Goal: Task Accomplishment & Management: Use online tool/utility

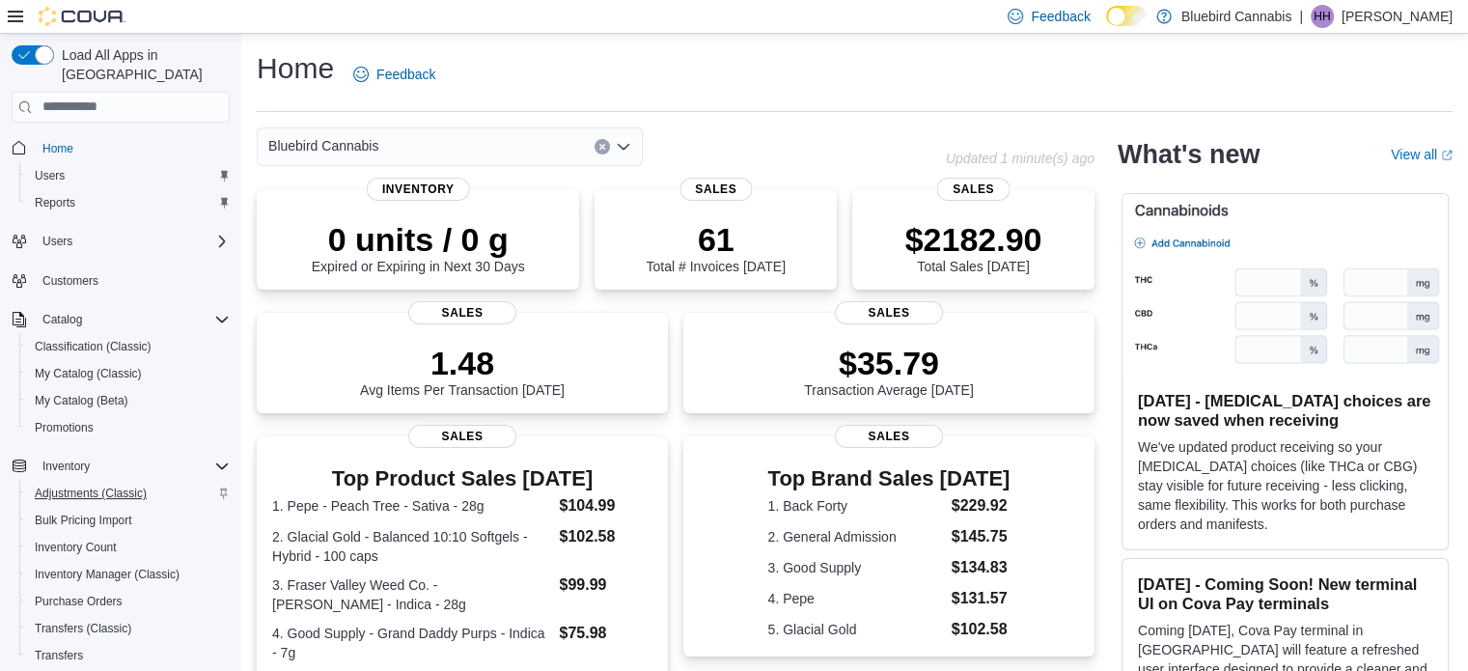
scroll to position [247, 0]
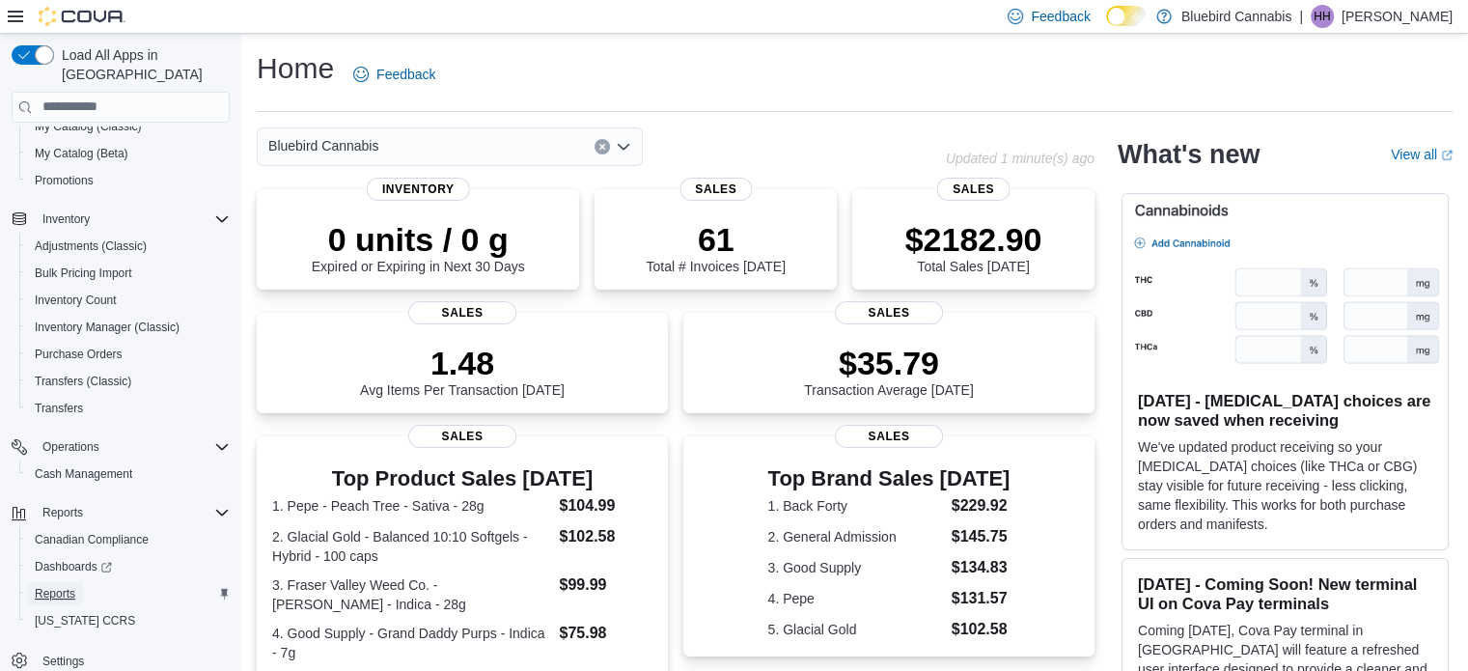
click at [72, 586] on span "Reports" at bounding box center [55, 593] width 41 height 15
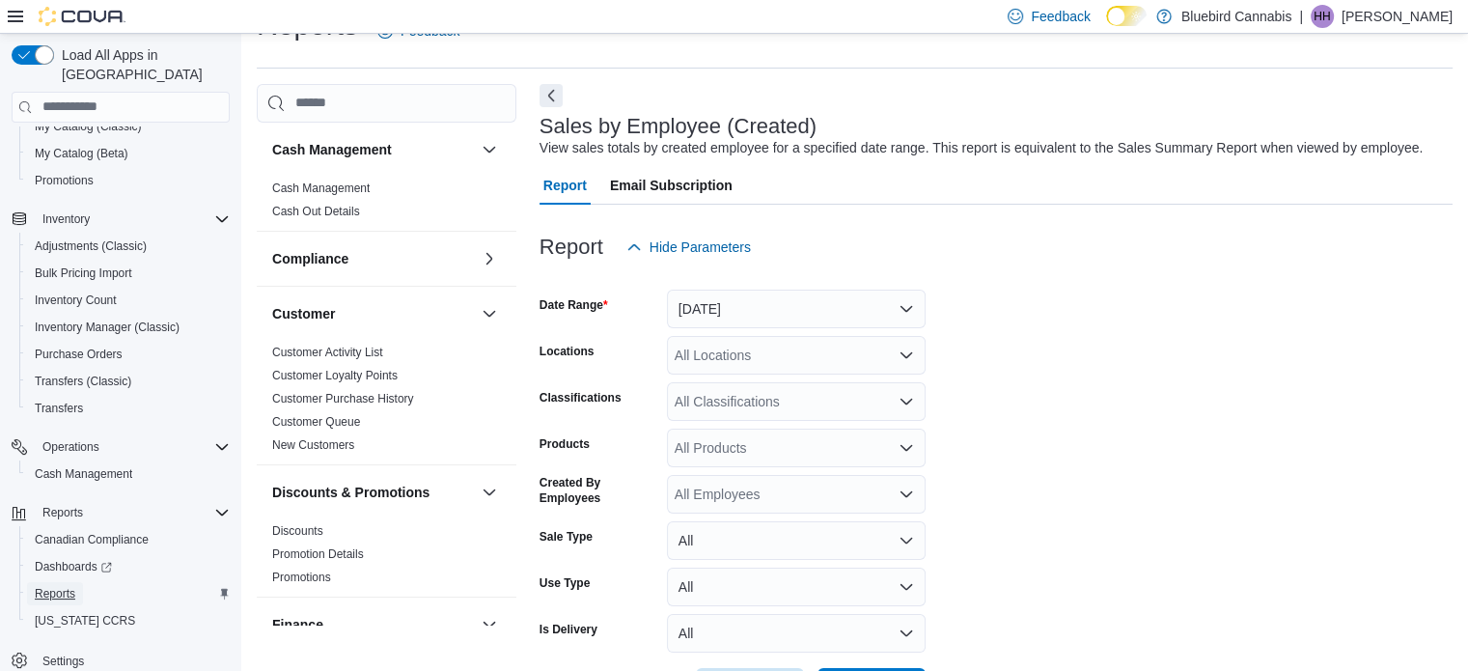
scroll to position [44, 0]
click at [844, 298] on button "[DATE]" at bounding box center [796, 308] width 259 height 39
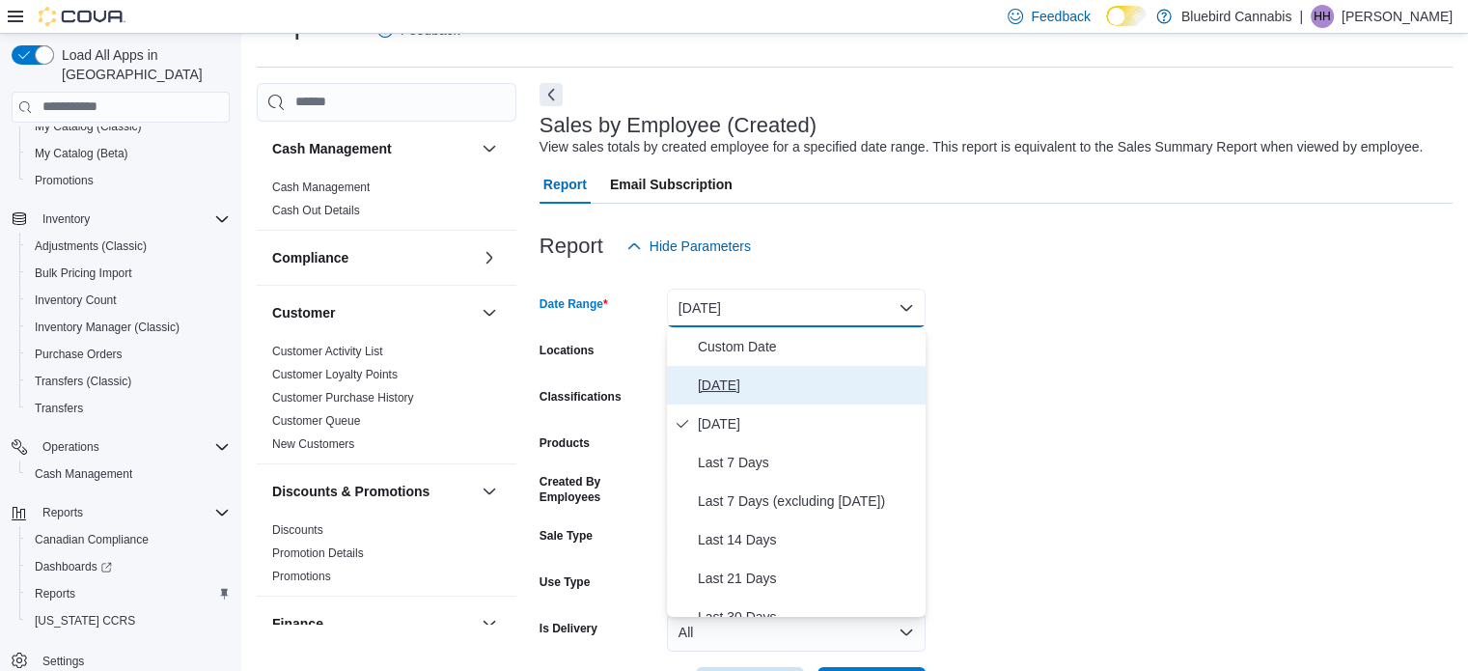
click at [765, 374] on span "[DATE]" at bounding box center [808, 385] width 220 height 23
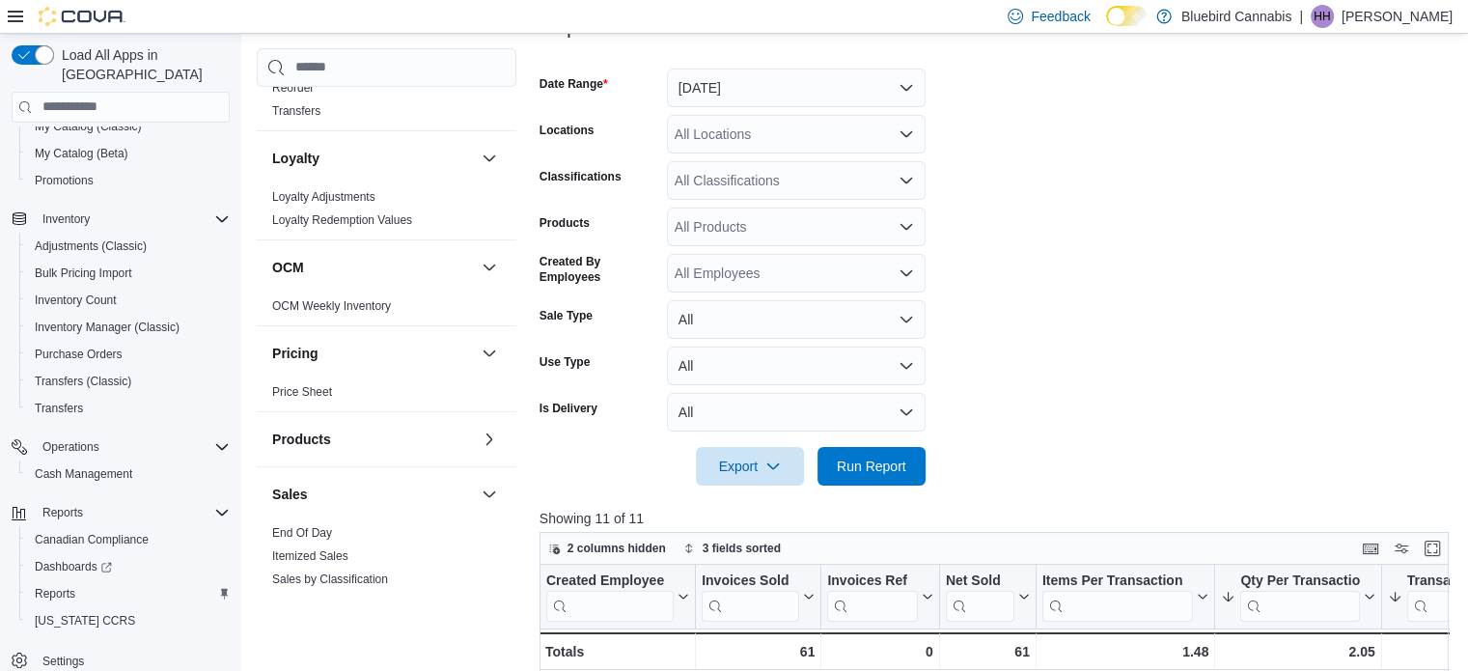
scroll to position [1216, 0]
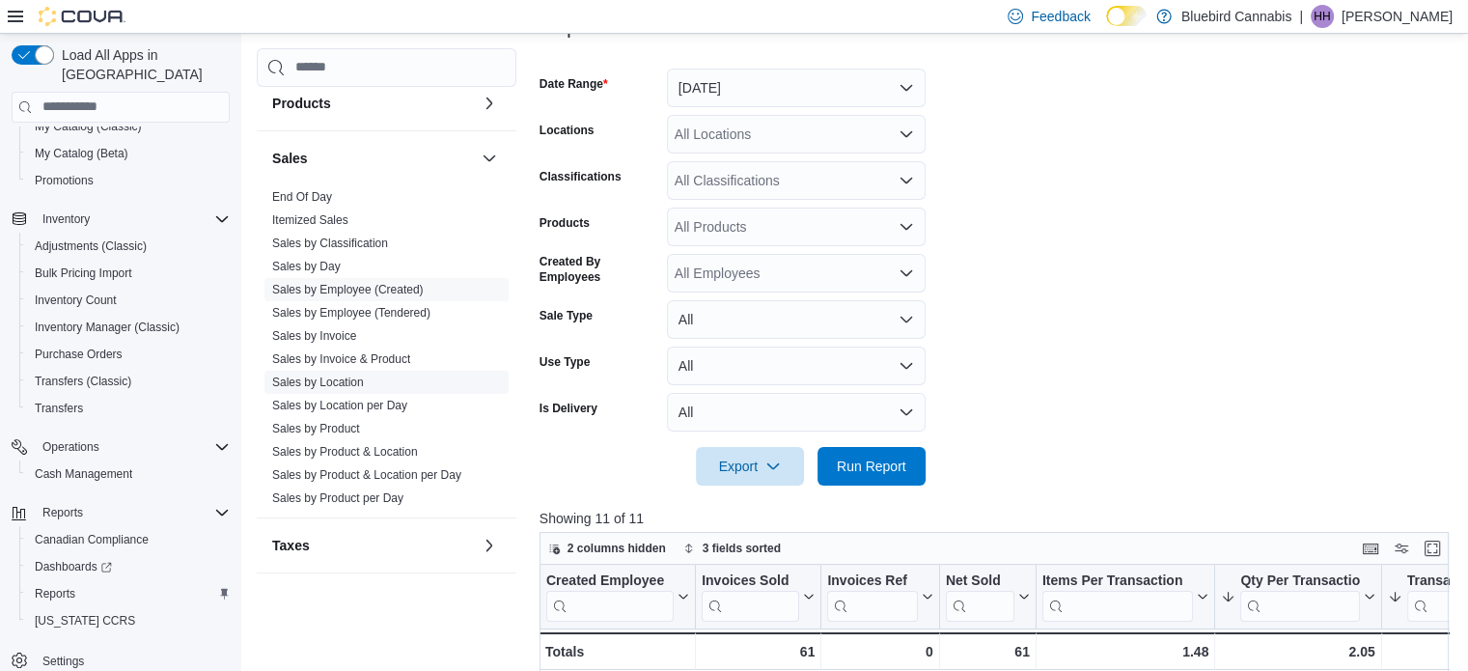
click at [329, 383] on link "Sales by Location" at bounding box center [318, 383] width 92 height 14
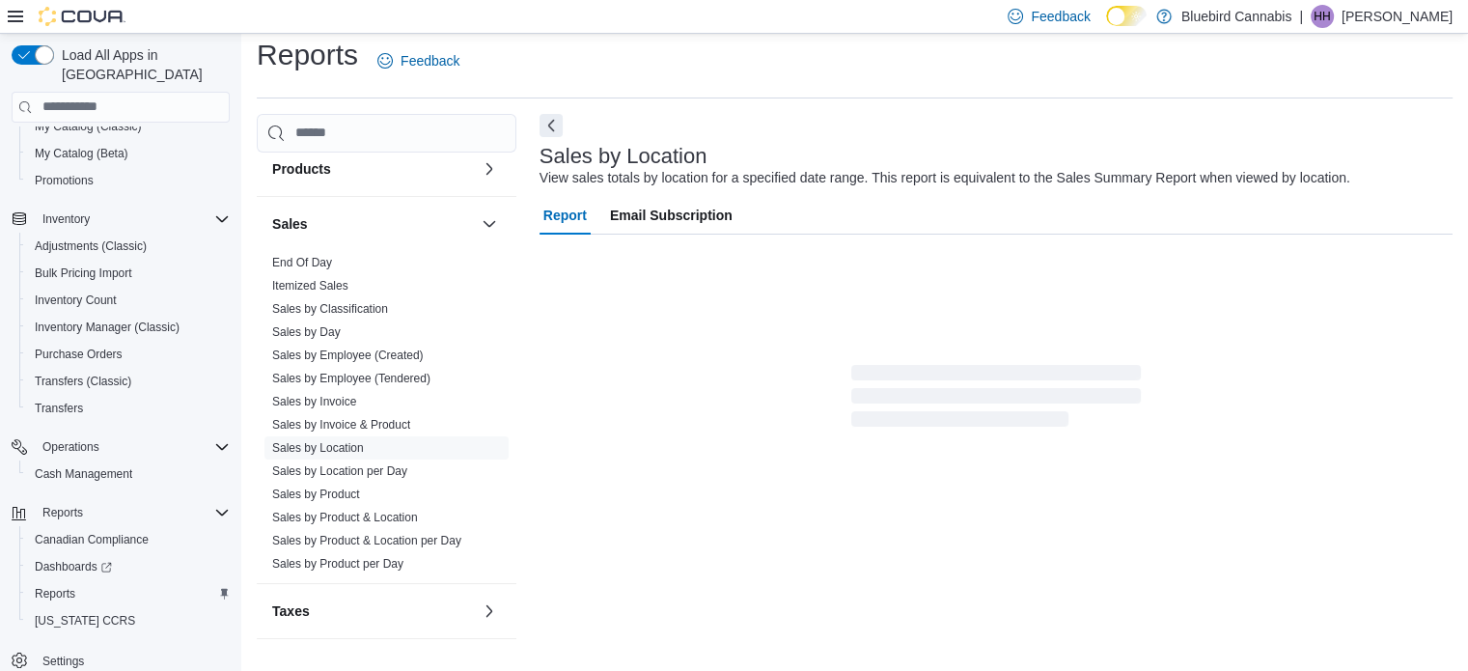
scroll to position [44, 0]
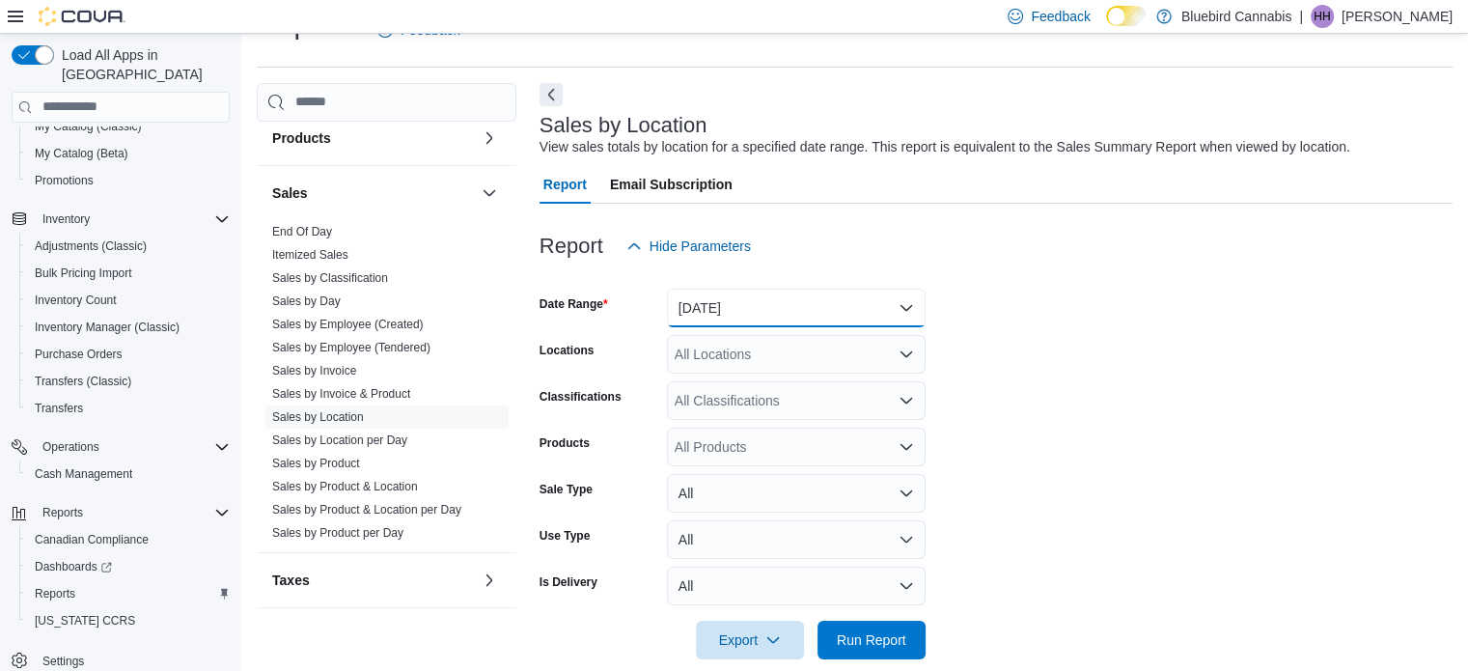
click at [890, 312] on button "[DATE]" at bounding box center [796, 308] width 259 height 39
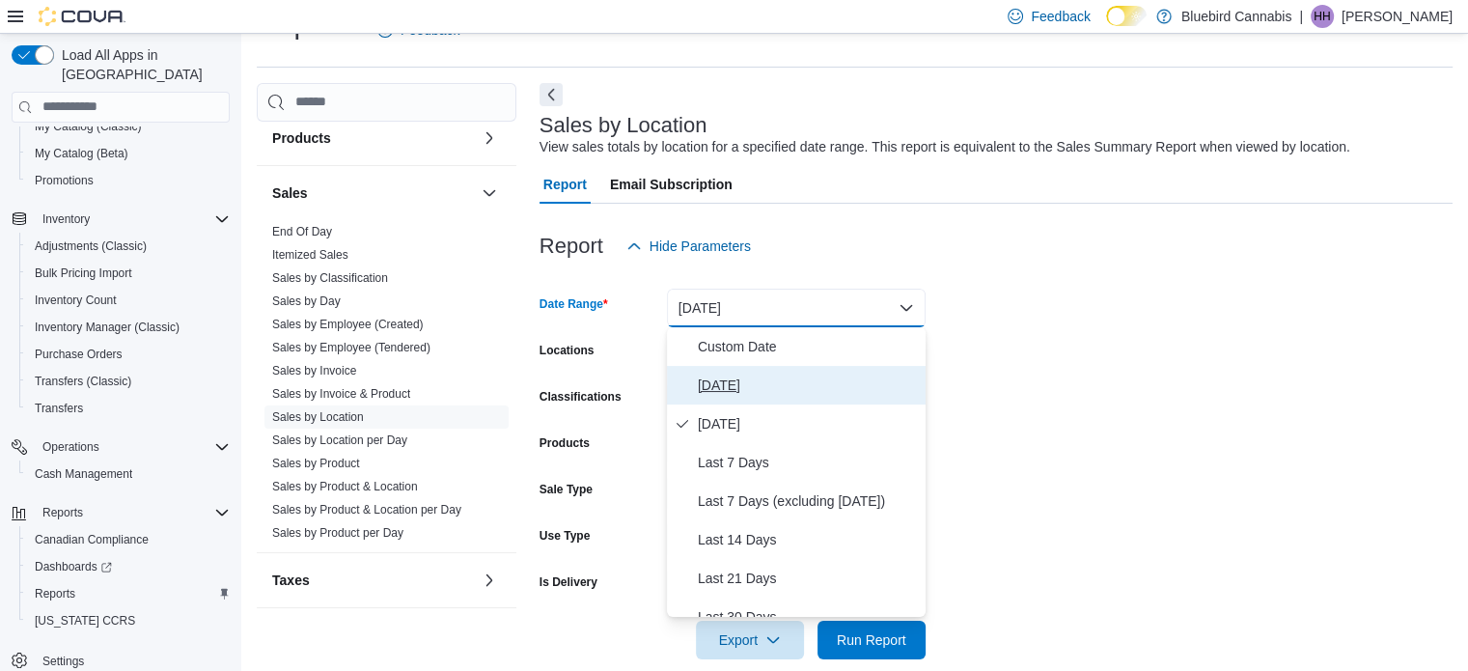
click at [818, 385] on span "[DATE]" at bounding box center [808, 385] width 220 height 23
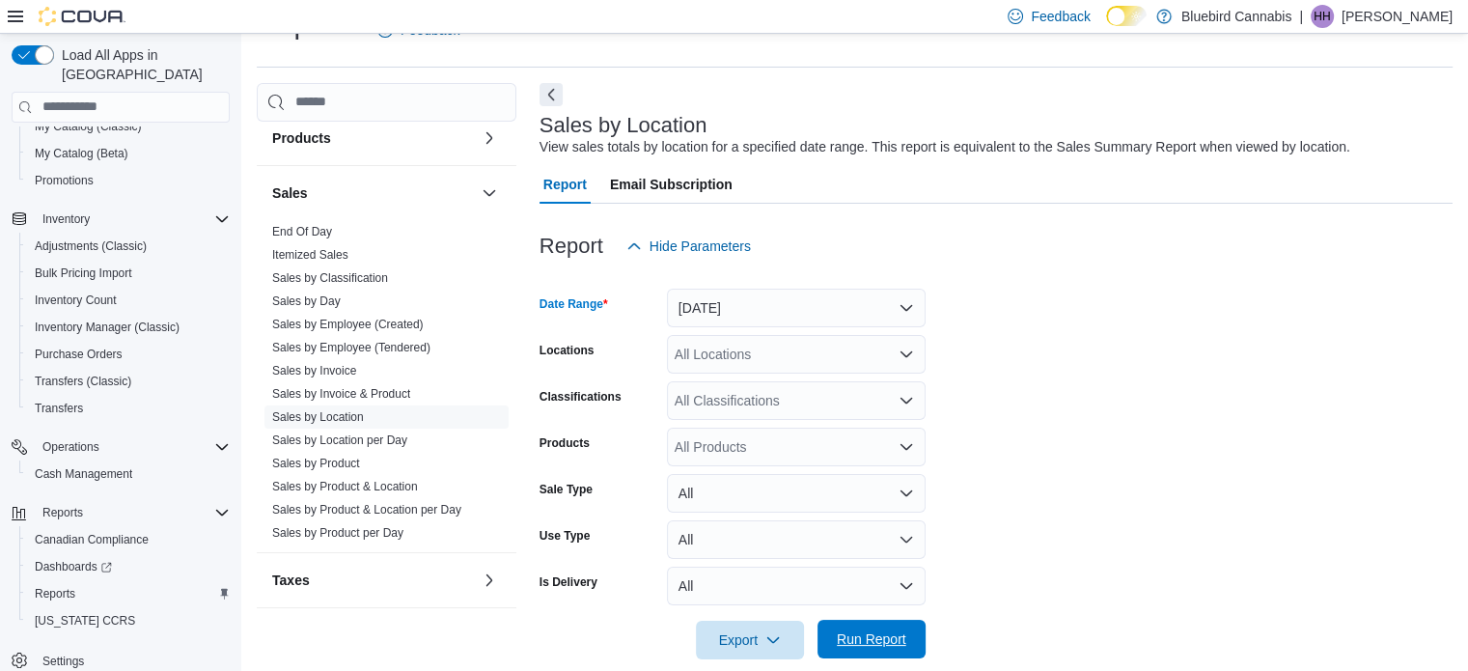
click at [910, 627] on span "Run Report" at bounding box center [871, 639] width 85 height 39
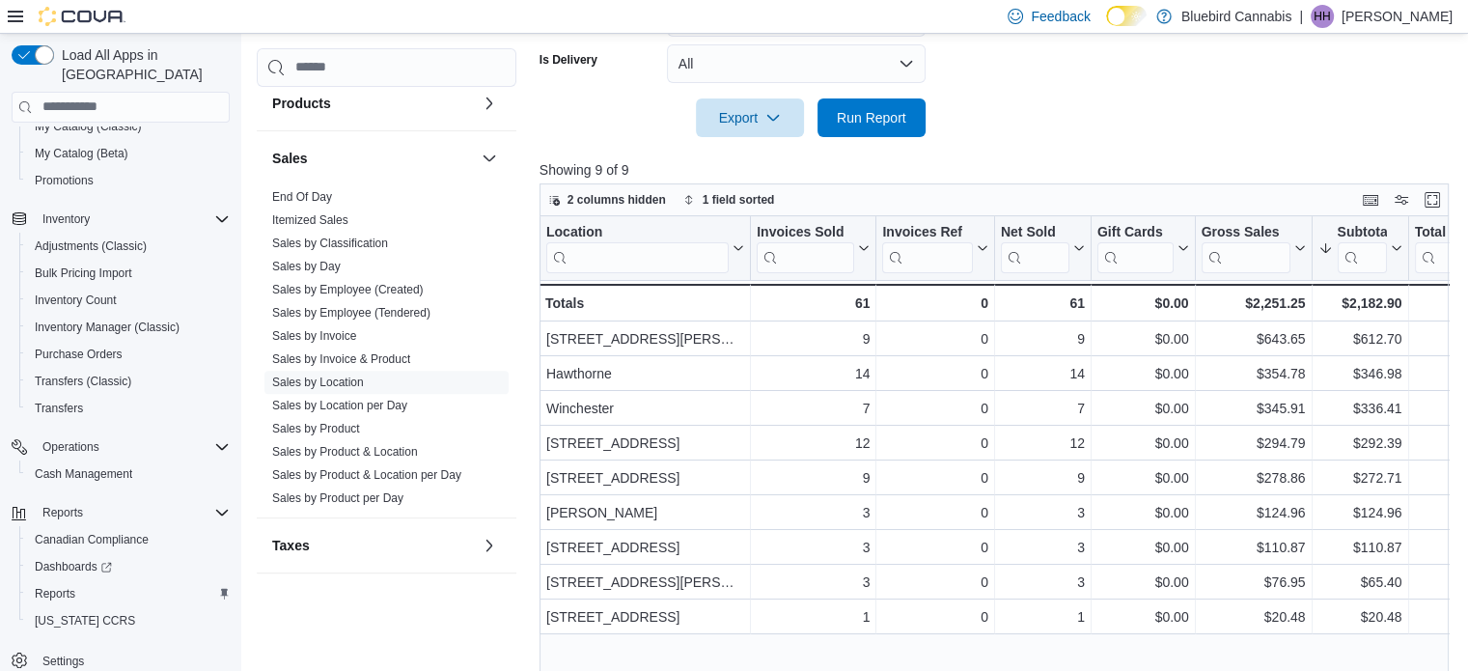
scroll to position [630, 0]
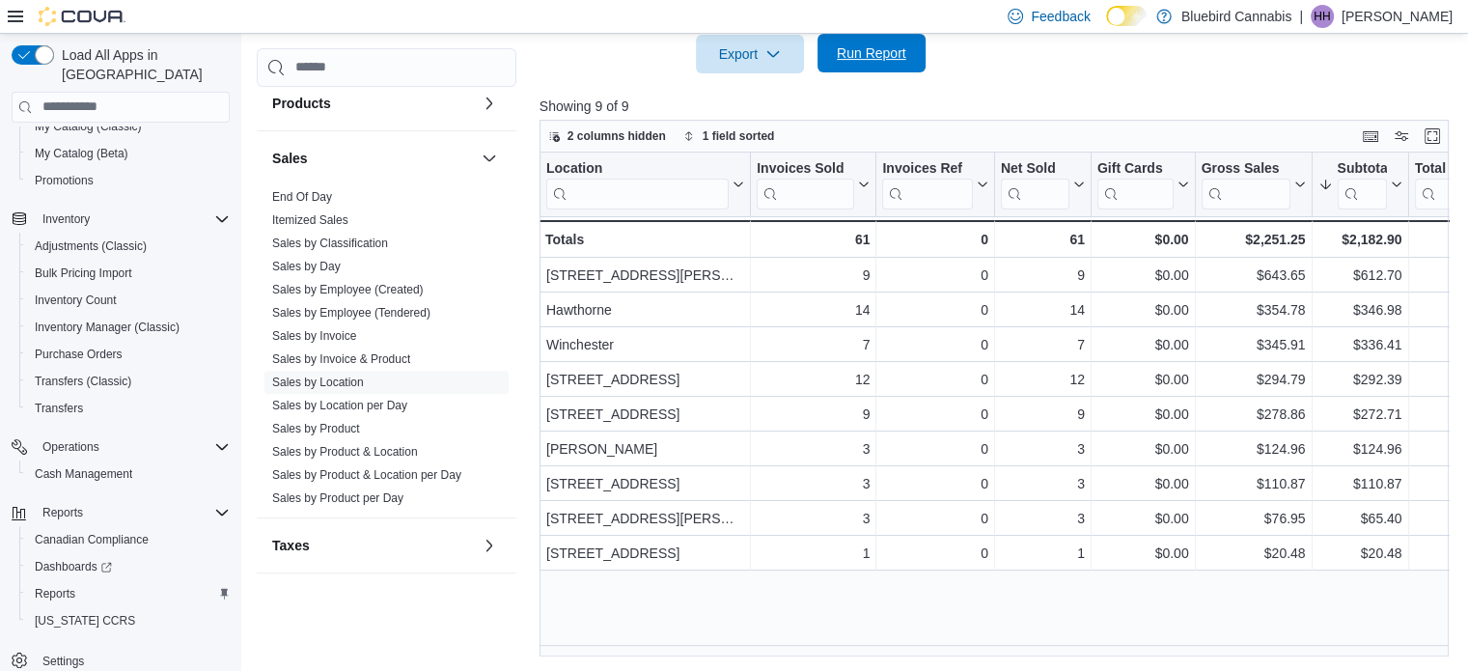
click at [914, 49] on button "Run Report" at bounding box center [872, 53] width 108 height 39
click at [340, 292] on link "Sales by Employee (Created)" at bounding box center [348, 290] width 152 height 14
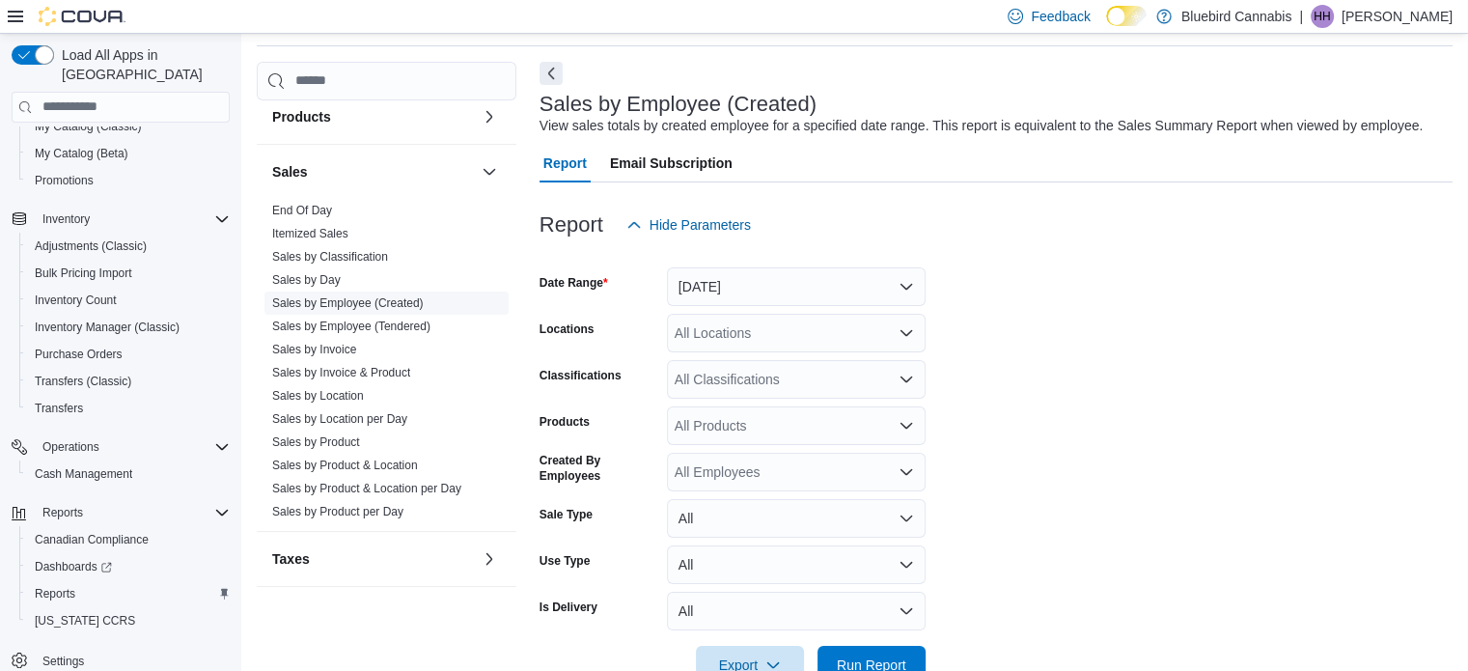
scroll to position [44, 0]
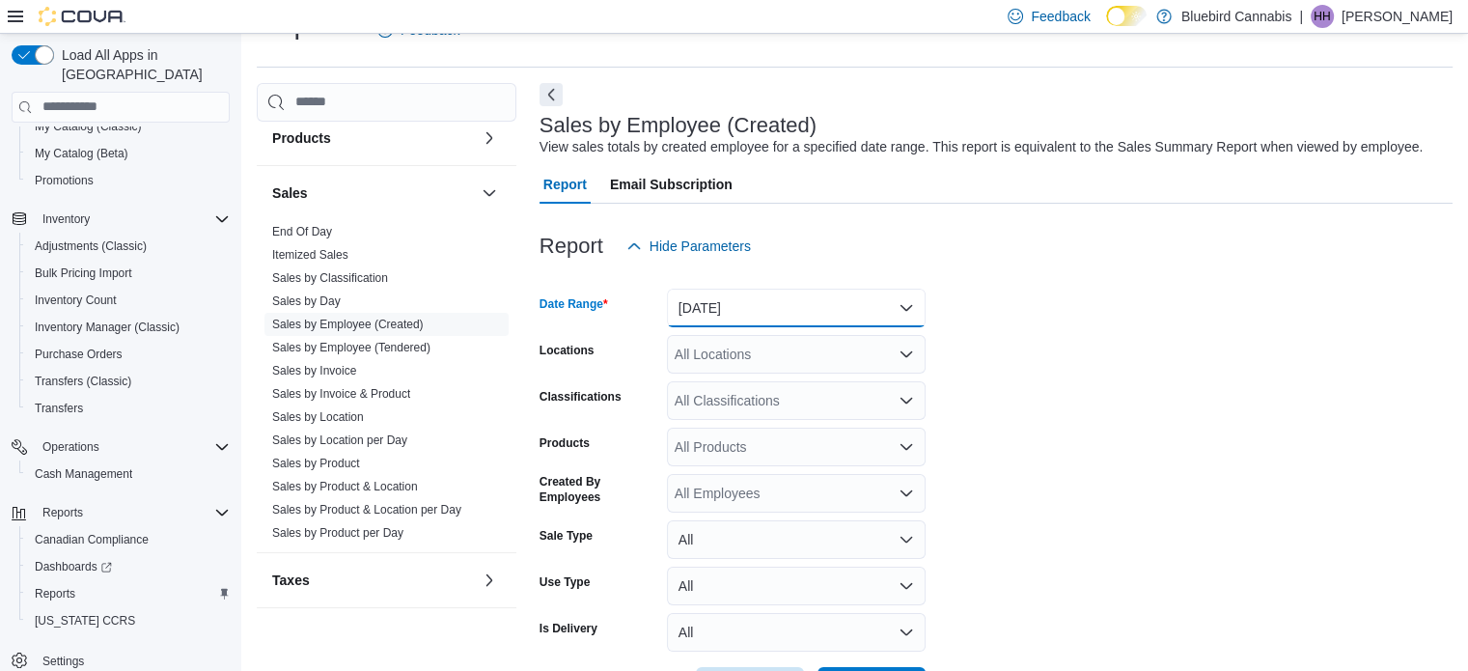
click at [811, 320] on button "[DATE]" at bounding box center [796, 308] width 259 height 39
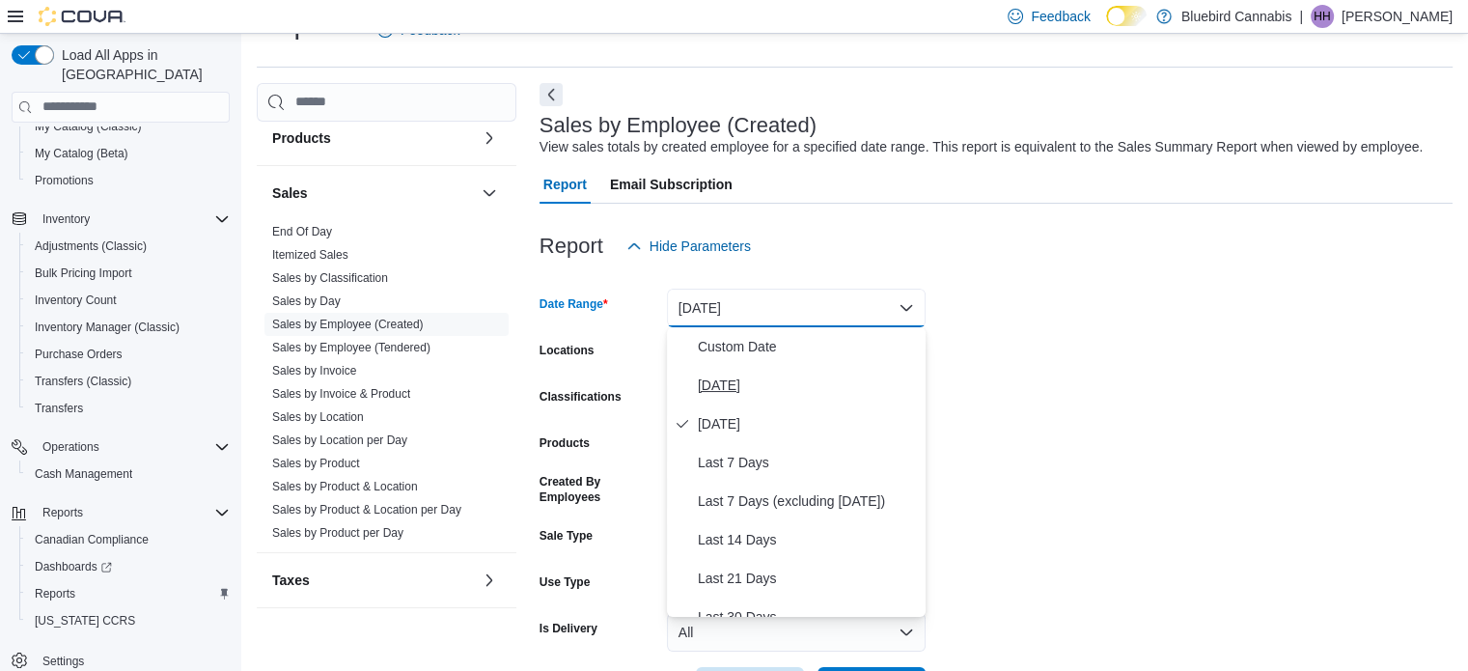
scroll to position [290, 0]
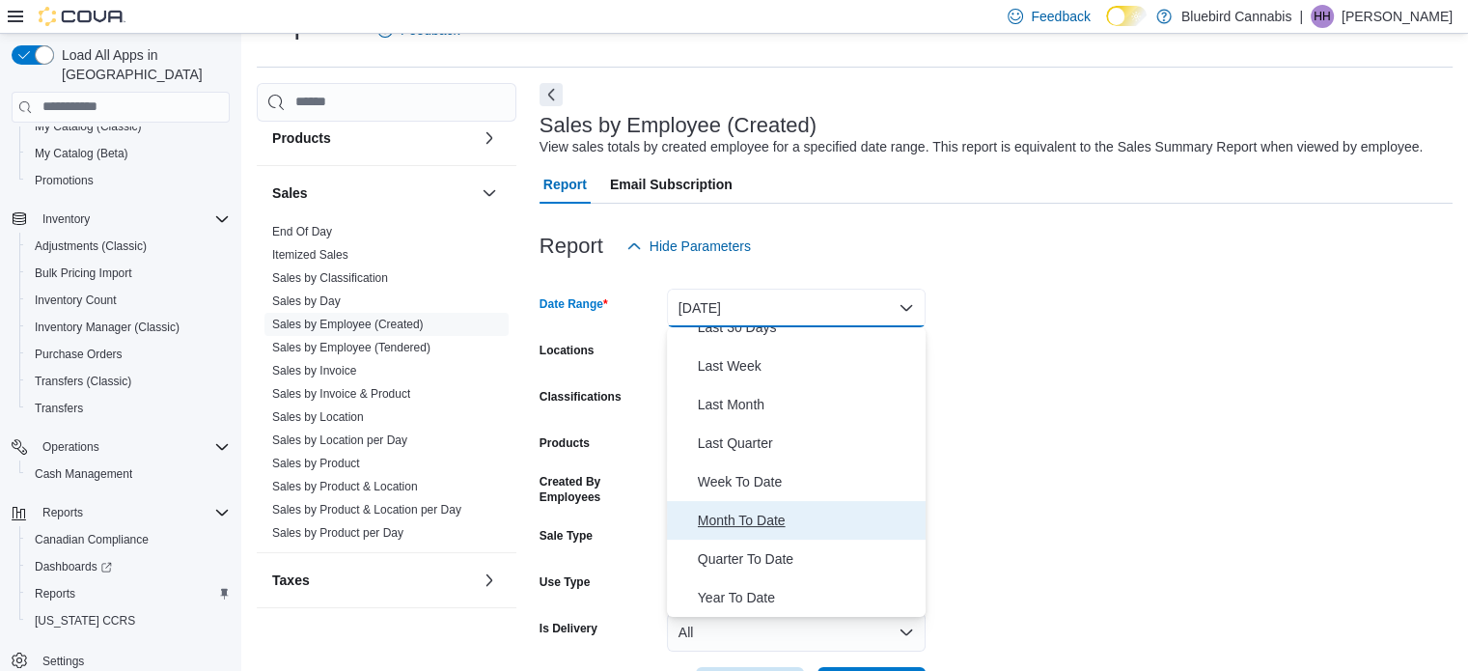
click at [791, 520] on span "Month To Date" at bounding box center [808, 520] width 220 height 23
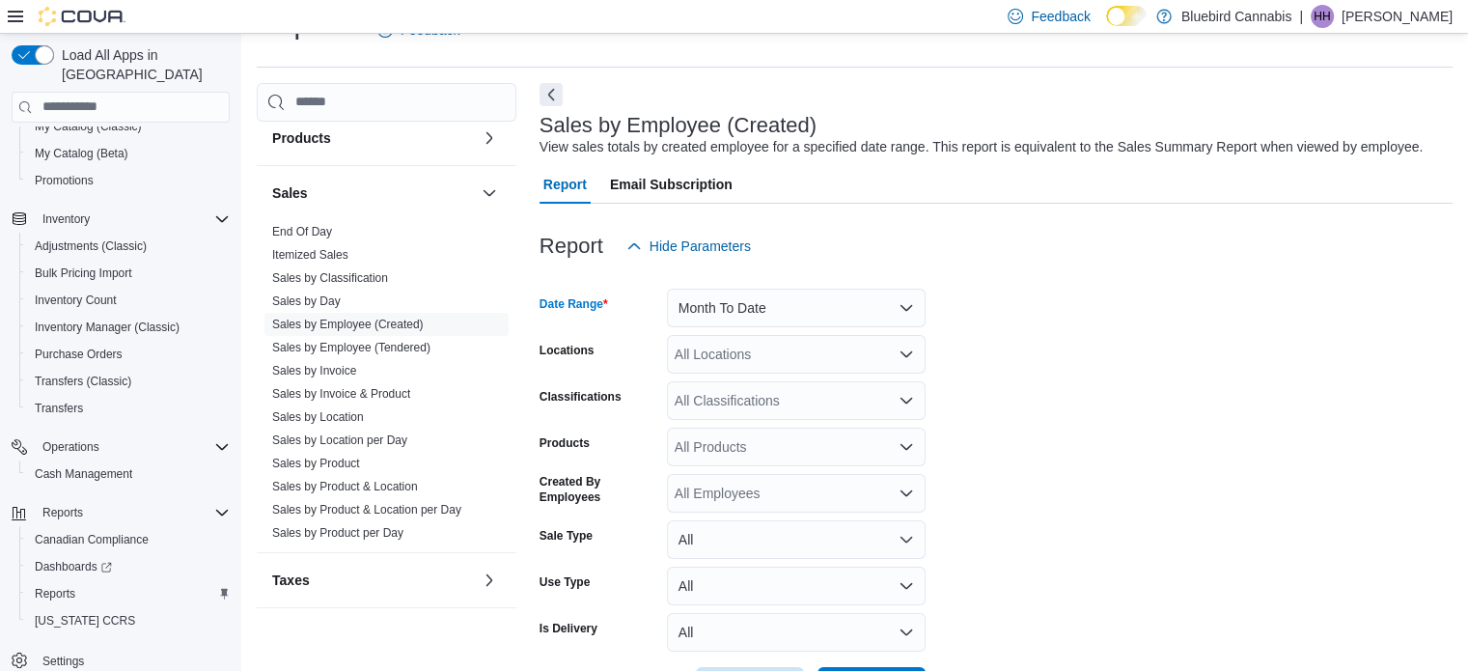
click at [900, 357] on icon "Open list of options" at bounding box center [906, 354] width 15 height 15
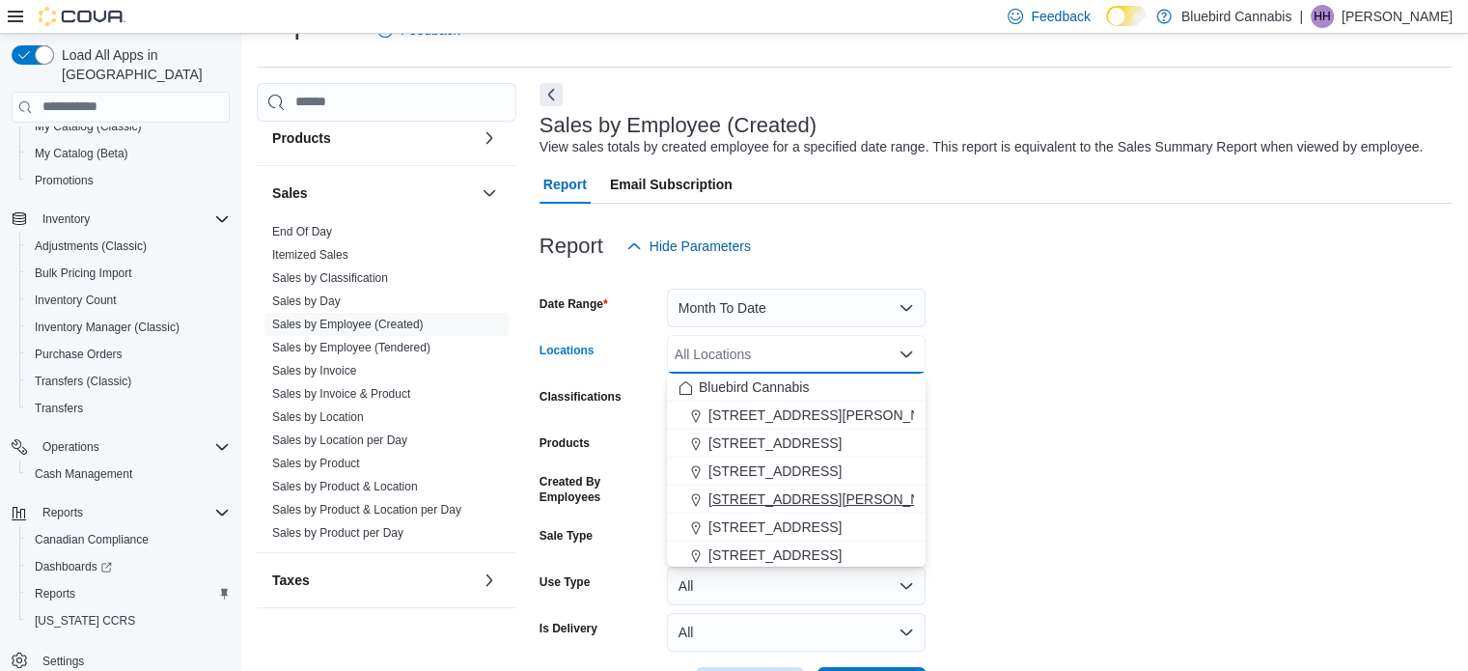
click at [860, 504] on span "[STREET_ADDRESS][PERSON_NAME]" at bounding box center [831, 498] width 245 height 19
click at [1127, 443] on form "Date Range Month To Date Locations [STREET_ADDRESS][PERSON_NAME] Combo box. Sel…" at bounding box center [996, 485] width 913 height 440
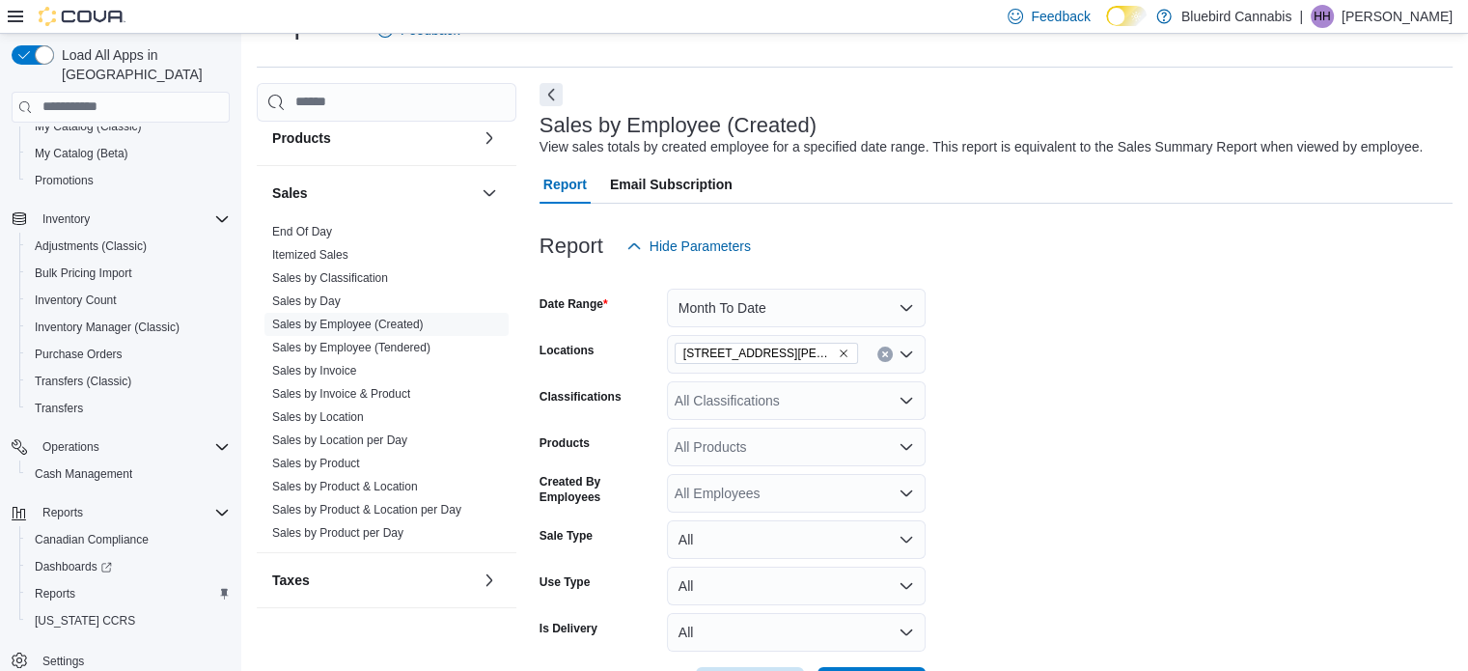
scroll to position [117, 0]
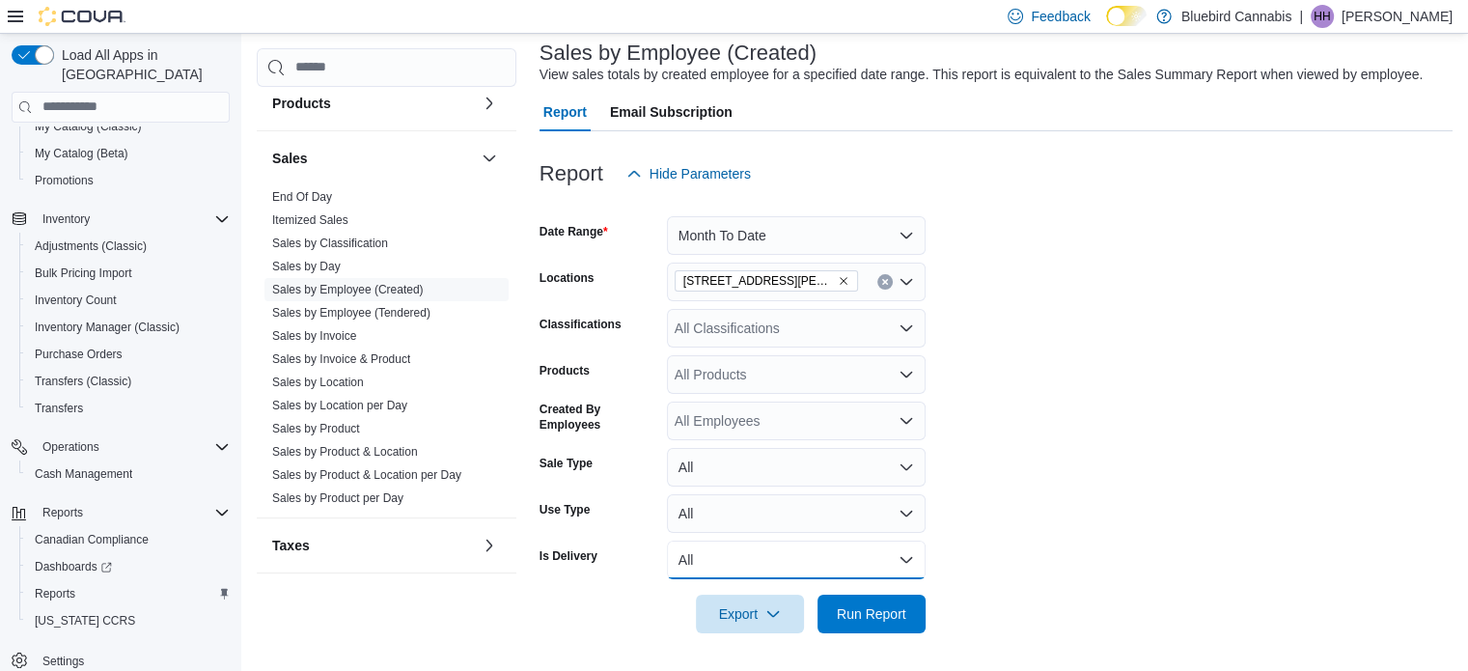
click at [878, 550] on button "All" at bounding box center [796, 560] width 259 height 39
click at [817, 528] on span "No" at bounding box center [808, 521] width 220 height 23
click at [856, 625] on span "Run Report" at bounding box center [871, 613] width 85 height 39
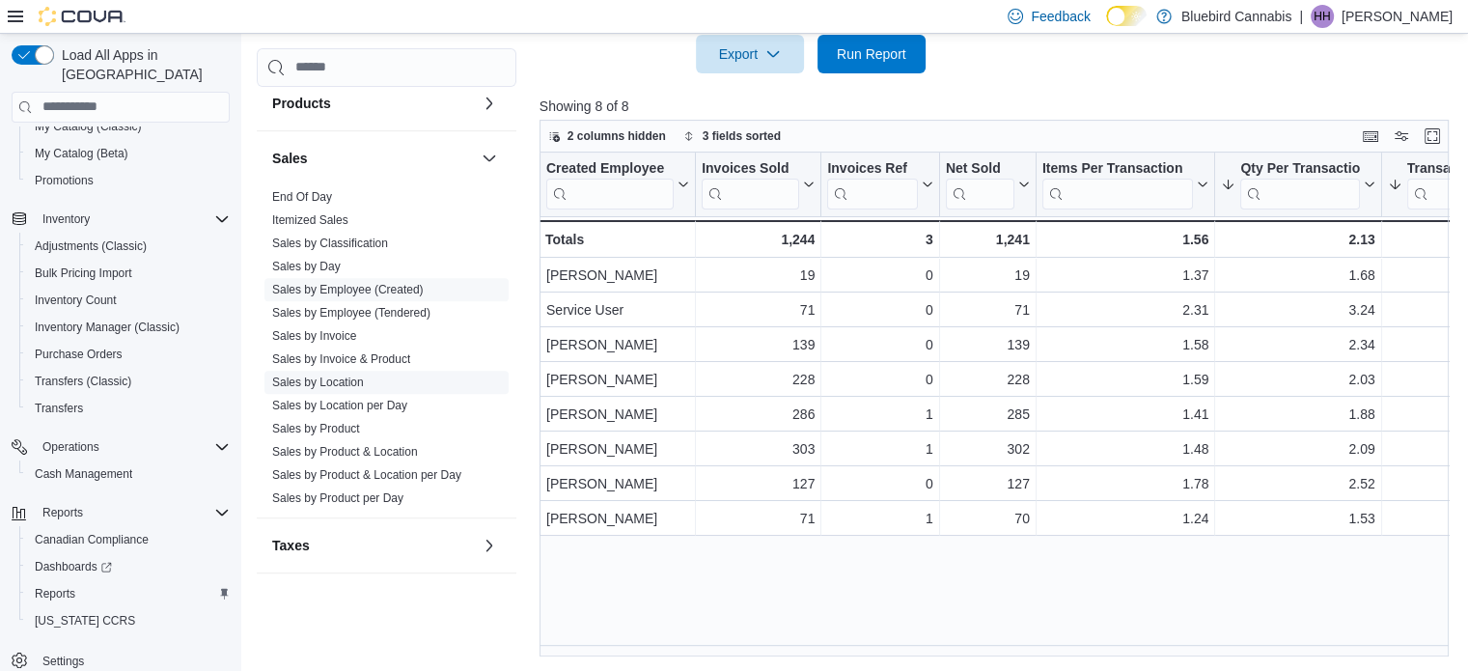
click at [328, 379] on link "Sales by Location" at bounding box center [318, 383] width 92 height 14
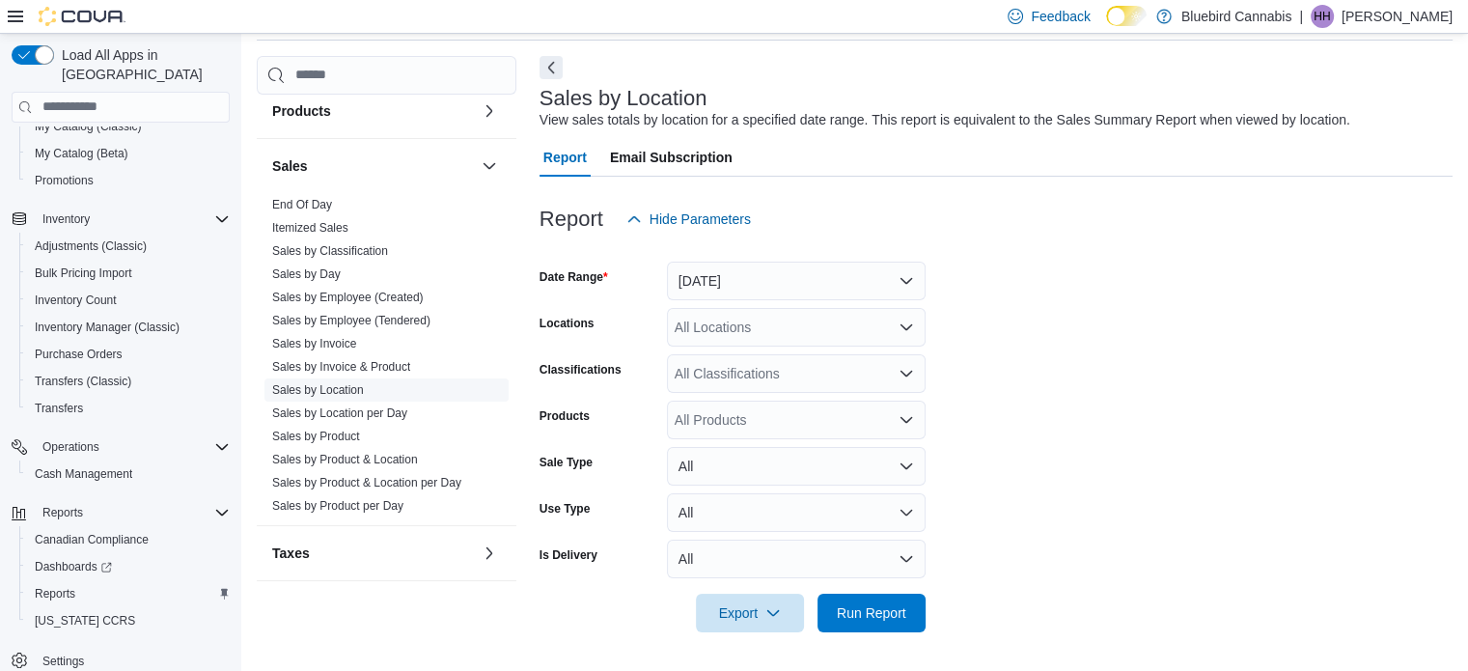
scroll to position [44, 0]
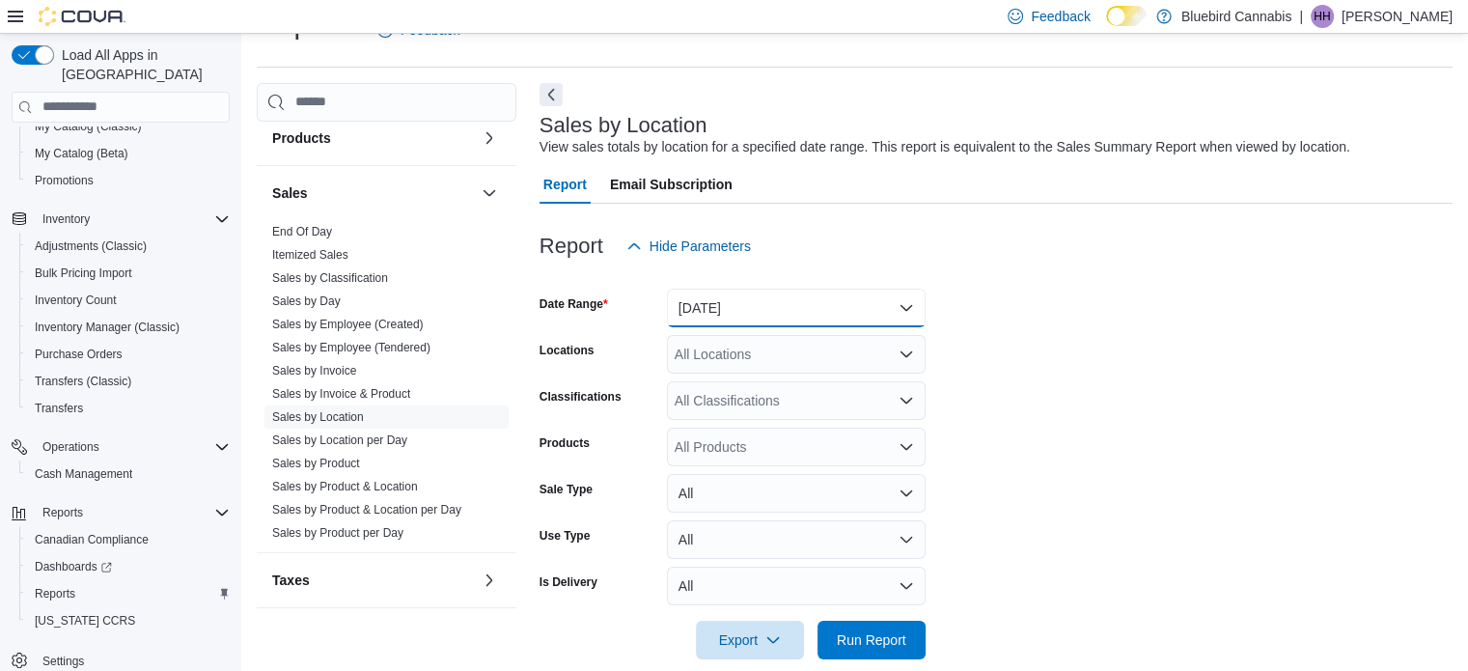
click at [828, 289] on button "[DATE]" at bounding box center [796, 308] width 259 height 39
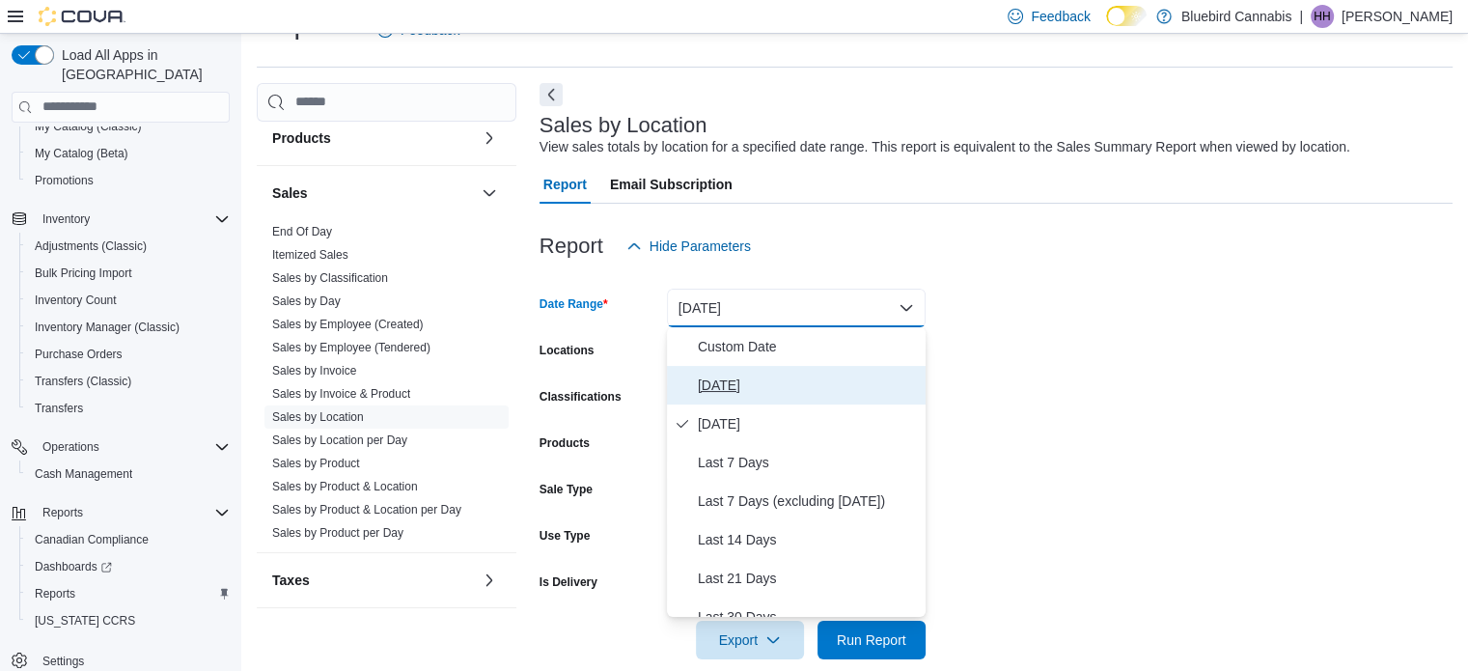
click at [765, 394] on span "[DATE]" at bounding box center [808, 385] width 220 height 23
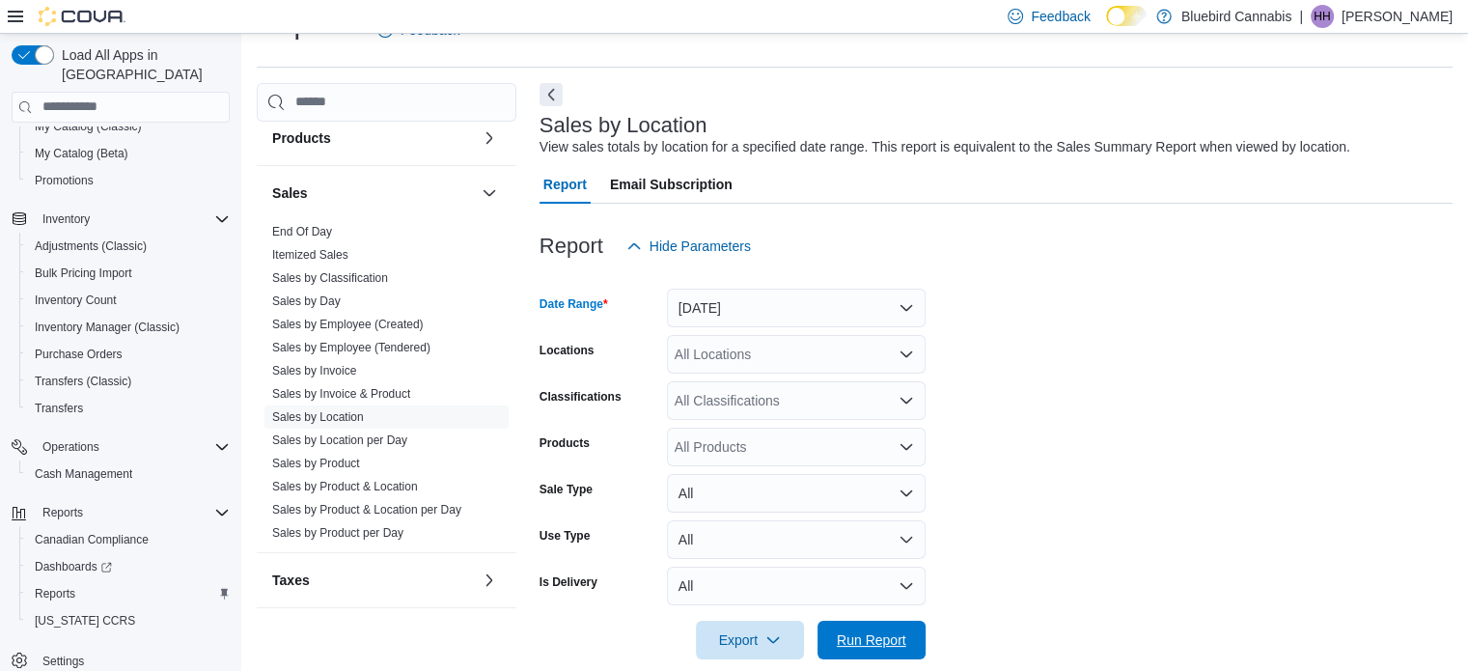
click at [902, 638] on span "Run Report" at bounding box center [872, 639] width 70 height 19
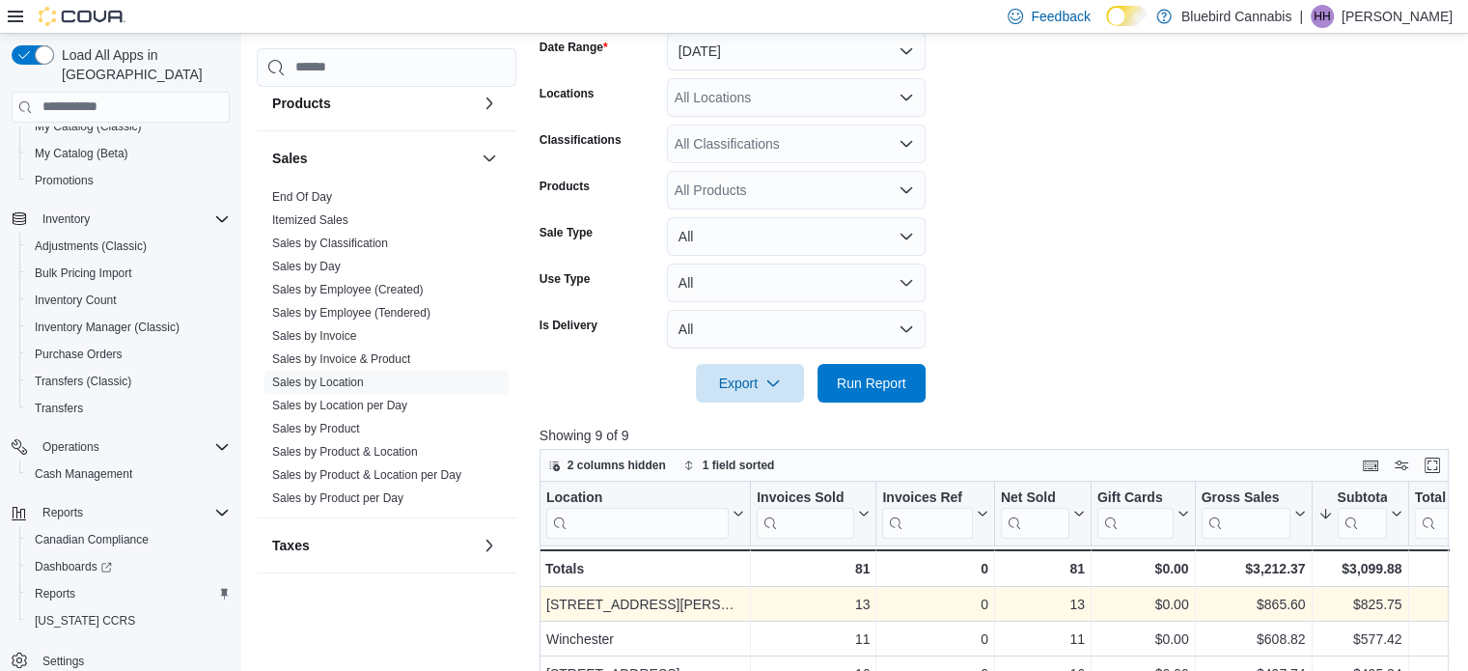
scroll to position [185, 0]
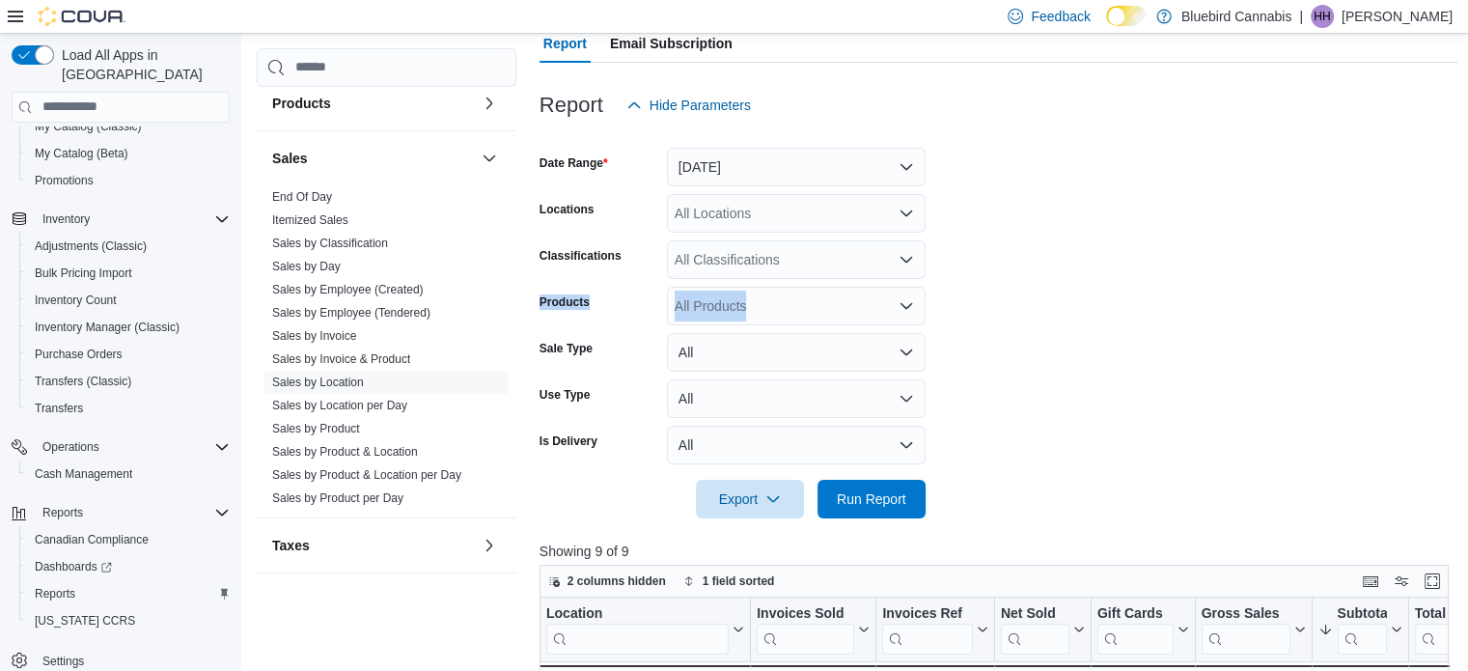
drag, startPoint x: 1246, startPoint y: 278, endPoint x: 1227, endPoint y: 256, distance: 29.4
click at [1227, 256] on form "Date Range [DATE] Locations All Locations Classifications All Classifications P…" at bounding box center [999, 322] width 919 height 394
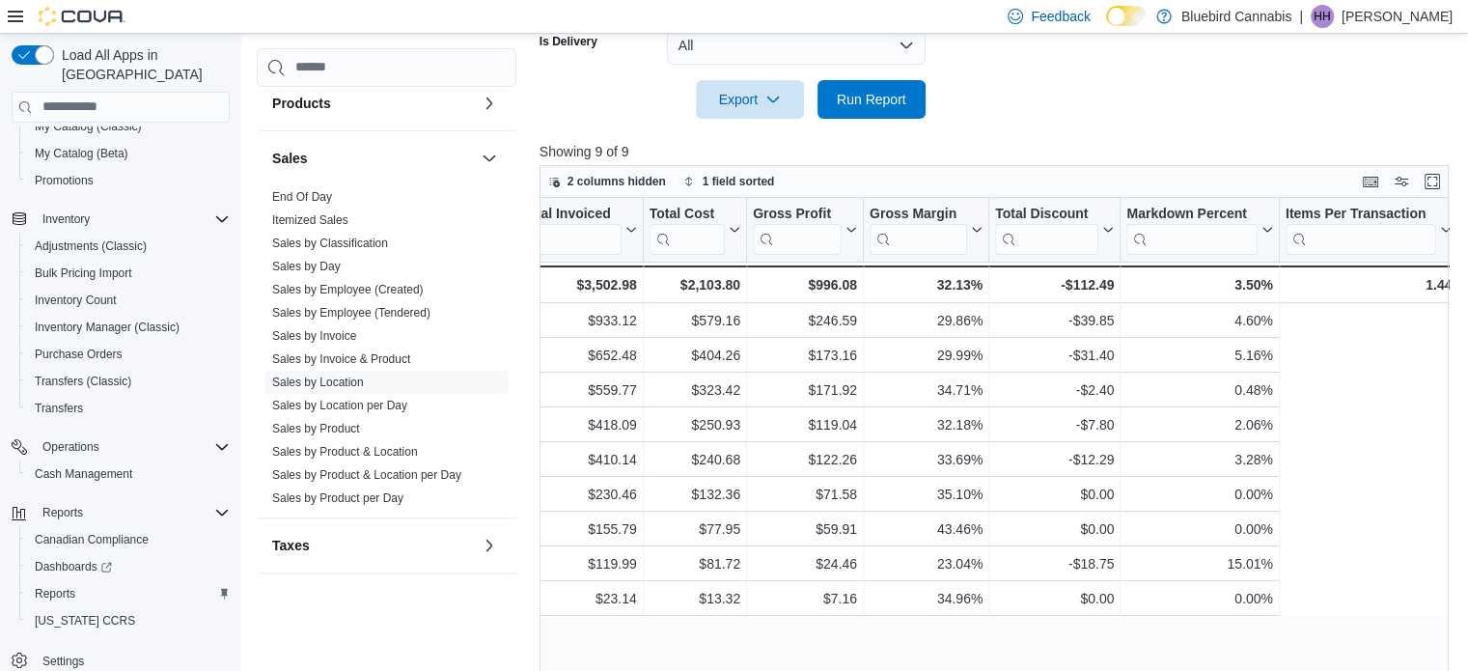
scroll to position [0, 0]
